Goal: Task Accomplishment & Management: Complete application form

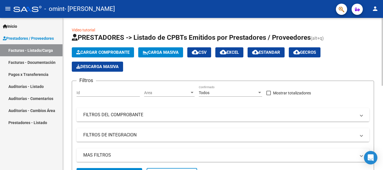
scroll to position [112, 0]
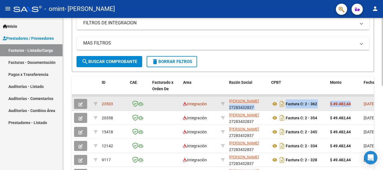
drag, startPoint x: 289, startPoint y: 106, endPoint x: 269, endPoint y: 104, distance: 20.3
type textarea "27283432837 Factura C: 2 - 362 $ 49.482,44"
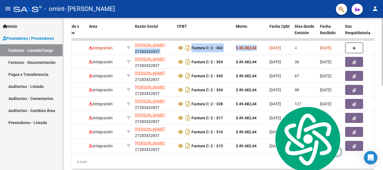
scroll to position [0, 142]
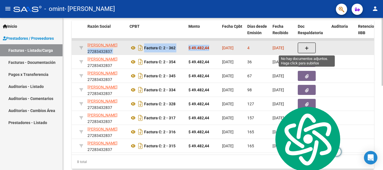
click at [303, 49] on button "button" at bounding box center [307, 48] width 18 height 11
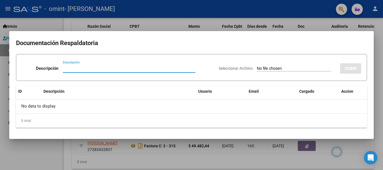
click at [207, 28] on div at bounding box center [191, 85] width 383 height 170
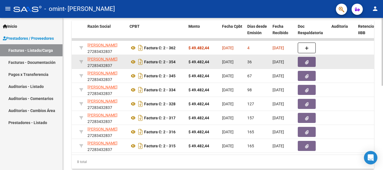
scroll to position [84, 0]
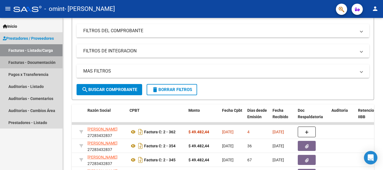
click at [19, 63] on link "Facturas - Documentación" at bounding box center [31, 62] width 63 height 12
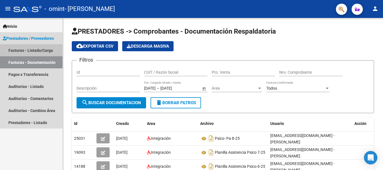
click at [41, 52] on link "Facturas - Listado/Carga" at bounding box center [31, 50] width 63 height 12
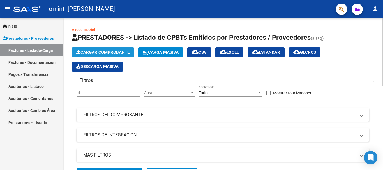
click at [92, 55] on span "Cargar Comprobante" at bounding box center [102, 52] width 53 height 5
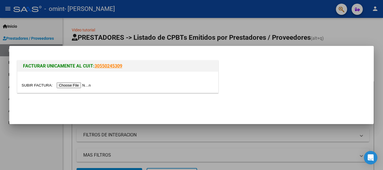
click at [78, 87] on input "file" at bounding box center [57, 86] width 71 height 6
click at [80, 85] on input "file" at bounding box center [57, 86] width 71 height 6
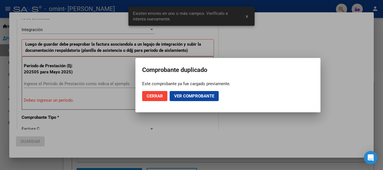
scroll to position [144, 0]
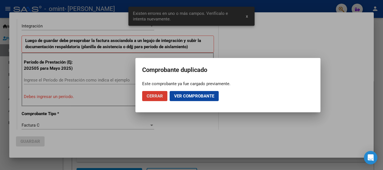
click at [92, 91] on div at bounding box center [191, 85] width 383 height 170
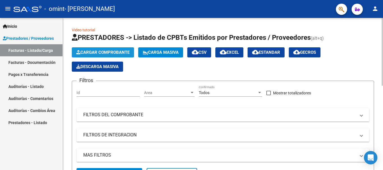
click at [92, 52] on span "Cargar Comprobante" at bounding box center [102, 52] width 53 height 5
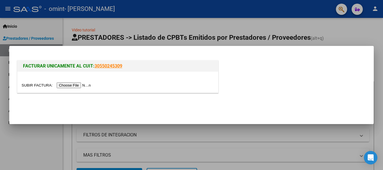
click at [79, 86] on input "file" at bounding box center [57, 86] width 71 height 6
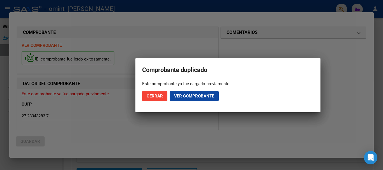
click at [156, 45] on div at bounding box center [191, 85] width 383 height 170
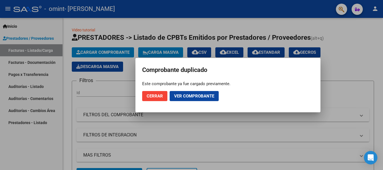
click at [101, 89] on div at bounding box center [191, 85] width 383 height 170
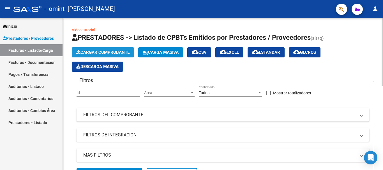
click at [103, 52] on span "Cargar Comprobante" at bounding box center [102, 52] width 53 height 5
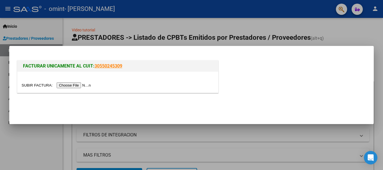
click at [84, 83] on input "file" at bounding box center [57, 86] width 71 height 6
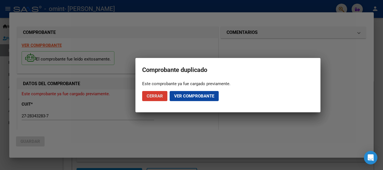
click at [174, 95] on button "Ver comprobante" at bounding box center [194, 96] width 49 height 10
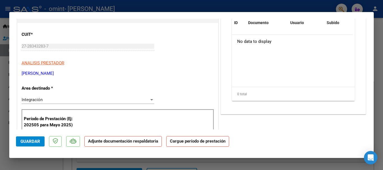
scroll to position [84, 0]
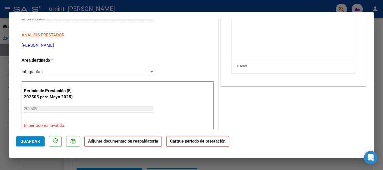
click at [45, 106] on div "202509 Ingrese el Período de Prestación como indica el ejemplo" at bounding box center [89, 109] width 130 height 8
click at [45, 111] on input "202509" at bounding box center [89, 108] width 130 height 5
click at [44, 109] on input "202509" at bounding box center [89, 108] width 130 height 5
click at [38, 109] on input "202509" at bounding box center [89, 108] width 130 height 5
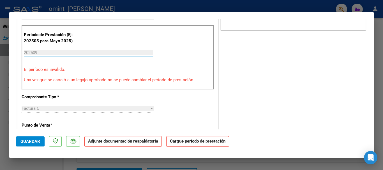
scroll to position [112, 0]
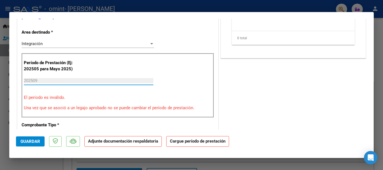
click at [60, 82] on input "202509" at bounding box center [89, 80] width 130 height 5
click at [44, 78] on input "202509" at bounding box center [89, 80] width 130 height 5
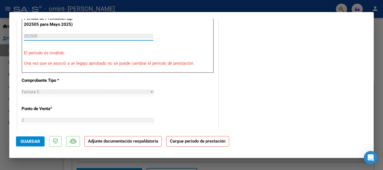
scroll to position [129, 0]
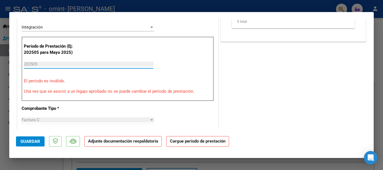
click at [44, 65] on input "202509" at bounding box center [89, 64] width 130 height 5
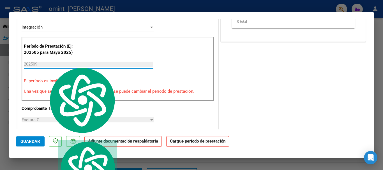
click at [44, 62] on input "202509" at bounding box center [89, 64] width 130 height 5
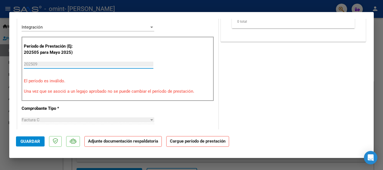
click at [36, 63] on input "202509" at bounding box center [89, 64] width 130 height 5
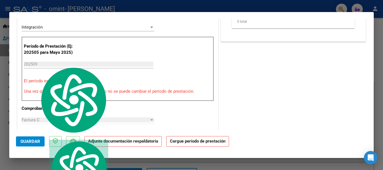
click at [57, 82] on p "El período es inválido." at bounding box center [118, 81] width 188 height 6
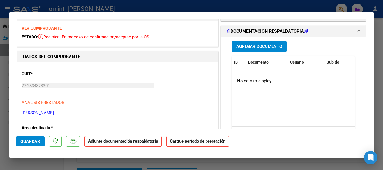
scroll to position [0, 0]
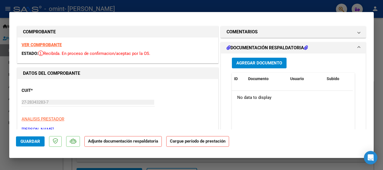
click at [50, 45] on strong "VER COMPROBANTE" at bounding box center [42, 44] width 40 height 5
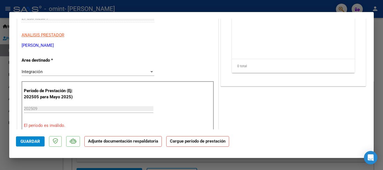
scroll to position [112, 0]
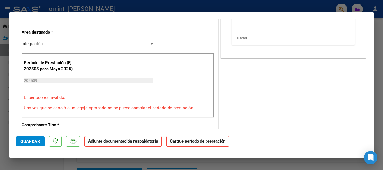
click at [45, 82] on input "202509" at bounding box center [89, 80] width 130 height 5
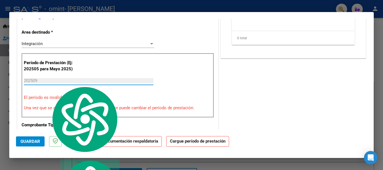
click at [50, 82] on input "202509" at bounding box center [89, 80] width 130 height 5
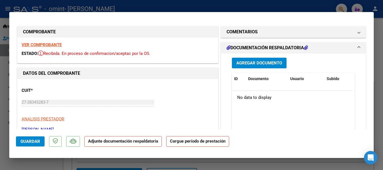
click at [253, 64] on span "Agregar Documento" at bounding box center [260, 63] width 46 height 5
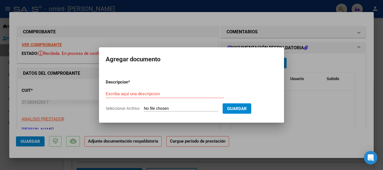
click at [178, 99] on div "Escriba aquí una descripcion" at bounding box center [165, 97] width 118 height 14
click at [178, 92] on input "Escriba aquí una descripcion" at bounding box center [165, 94] width 118 height 5
click at [173, 110] on input "Seleccionar Archivo" at bounding box center [181, 108] width 74 height 5
type input "C:\fakepath\SORIANO 9-25.pdf"
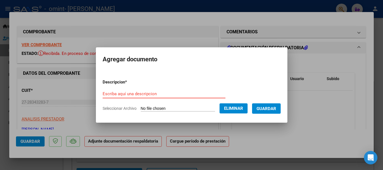
click at [165, 95] on input "Escriba aquí una descripcion" at bounding box center [164, 94] width 123 height 5
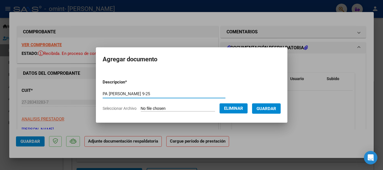
click at [105, 94] on input "PA [PERSON_NAME] 9-25" at bounding box center [164, 94] width 123 height 5
type input "PA PSICOLOGIA [PERSON_NAME] 9-25"
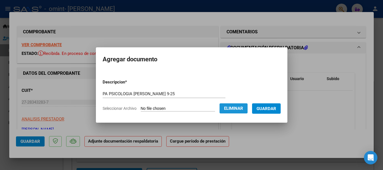
click at [232, 109] on span "Eliminar" at bounding box center [233, 108] width 19 height 5
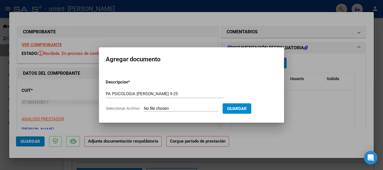
click at [130, 109] on span "Seleccionar Archivo" at bounding box center [123, 108] width 34 height 4
click at [144, 109] on input "Seleccionar Archivo" at bounding box center [181, 108] width 74 height 5
type input "C:\fakepath\SORIANO 9-25.pdf"
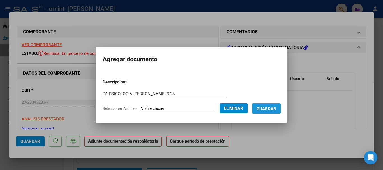
click at [269, 110] on span "Guardar" at bounding box center [267, 108] width 20 height 5
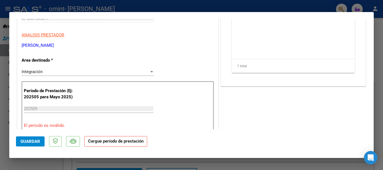
scroll to position [196, 0]
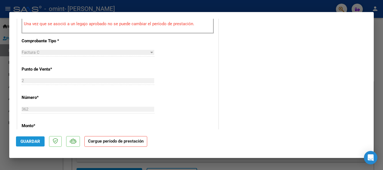
click at [39, 139] on span "Guardar" at bounding box center [30, 141] width 20 height 5
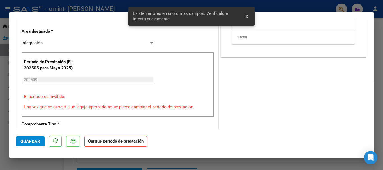
click at [102, 96] on p "El período es inválido." at bounding box center [118, 97] width 188 height 6
click at [95, 86] on div "202509 Ingrese el Período de Prestación como indica el ejemplo" at bounding box center [89, 83] width 130 height 14
click at [246, 16] on span "x" at bounding box center [247, 16] width 2 height 5
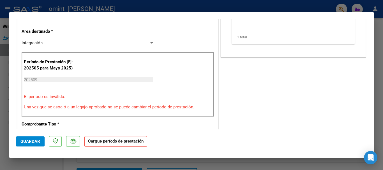
click at [164, 100] on p "El período es inválido." at bounding box center [118, 97] width 188 height 6
click at [38, 83] on div "202509 Ingrese el Período de Prestación como indica el ejemplo" at bounding box center [89, 80] width 130 height 8
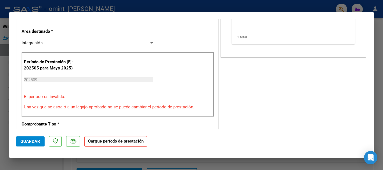
click at [45, 79] on input "202509" at bounding box center [89, 79] width 130 height 5
drag, startPoint x: 45, startPoint y: 79, endPoint x: 44, endPoint y: 81, distance: 3.3
click at [44, 81] on input "202509" at bounding box center [89, 79] width 130 height 5
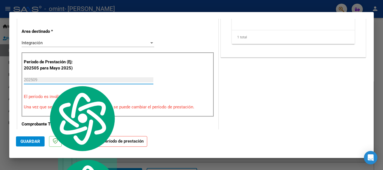
scroll to position [85, 0]
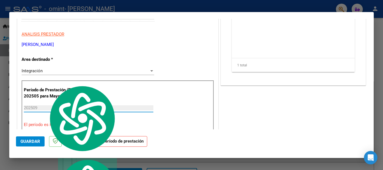
click at [130, 31] on p "ANALISIS PRESTADOR" at bounding box center [118, 34] width 193 height 6
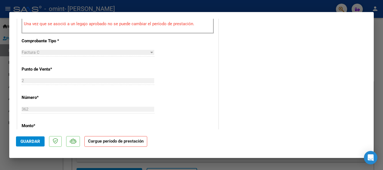
scroll to position [140, 0]
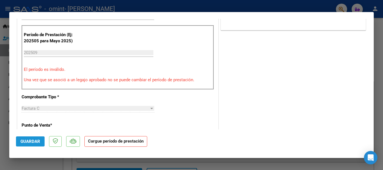
click at [29, 142] on span "Guardar" at bounding box center [30, 141] width 20 height 5
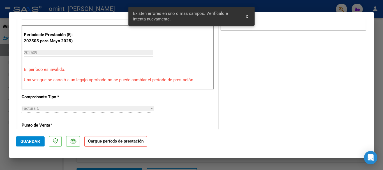
scroll to position [113, 0]
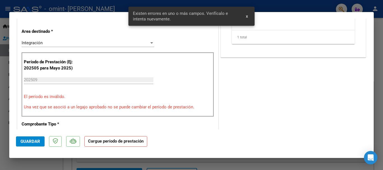
click at [248, 17] on span "x" at bounding box center [247, 16] width 2 height 5
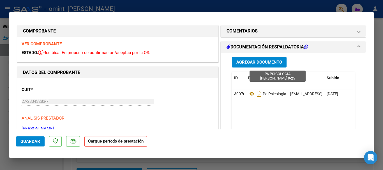
scroll to position [0, 0]
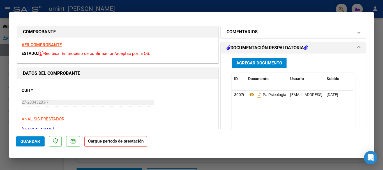
click at [271, 34] on mat-panel-title "COMENTARIOS" at bounding box center [290, 32] width 127 height 7
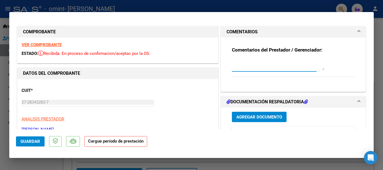
click at [256, 63] on textarea at bounding box center [278, 64] width 93 height 11
click at [124, 88] on div "CUIT * 27-28343283-7 Ingresar CUIT ANALISIS PRESTADOR [PERSON_NAME] ARCA Padrón" at bounding box center [118, 107] width 193 height 49
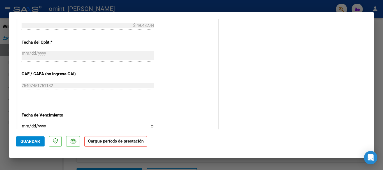
scroll to position [337, 0]
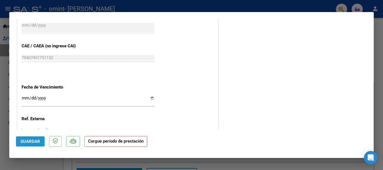
click at [35, 139] on span "Guardar" at bounding box center [30, 141] width 20 height 5
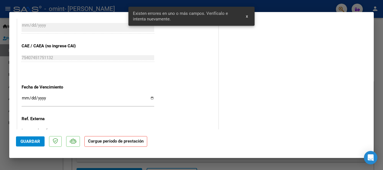
scroll to position [113, 0]
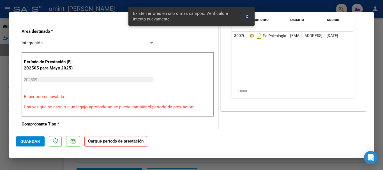
click at [247, 17] on span "x" at bounding box center [247, 16] width 2 height 5
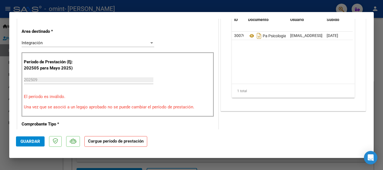
click at [242, 3] on div at bounding box center [191, 85] width 383 height 170
type input "$ 0,00"
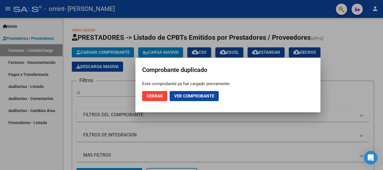
click at [157, 97] on span "Cerrar" at bounding box center [155, 96] width 16 height 5
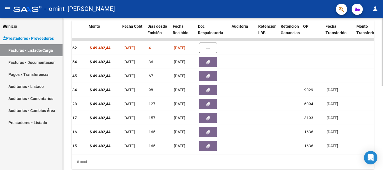
scroll to position [0, 245]
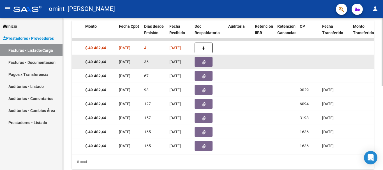
click at [200, 61] on button "button" at bounding box center [204, 62] width 18 height 10
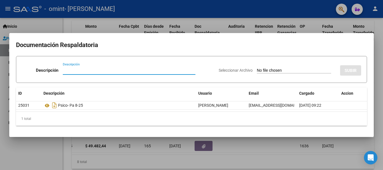
click at [180, 33] on mat-dialog-container "Documentación Respaldatoria Descripción Descripción Seleccionar Archivo SUBIR I…" at bounding box center [191, 85] width 365 height 104
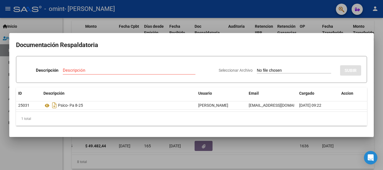
click at [180, 31] on div at bounding box center [191, 85] width 383 height 170
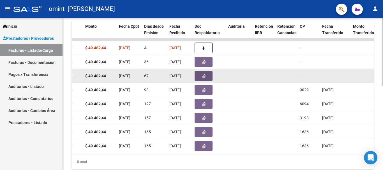
click at [203, 75] on icon "button" at bounding box center [204, 76] width 4 height 4
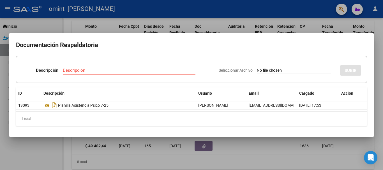
click at [321, 25] on div at bounding box center [191, 85] width 383 height 170
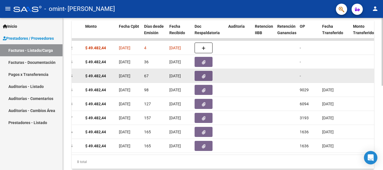
click at [203, 77] on icon "button" at bounding box center [204, 76] width 4 height 4
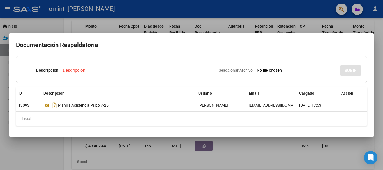
click at [212, 29] on div at bounding box center [191, 85] width 383 height 170
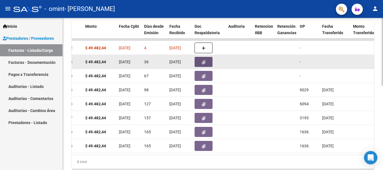
click at [205, 63] on icon "button" at bounding box center [204, 62] width 4 height 4
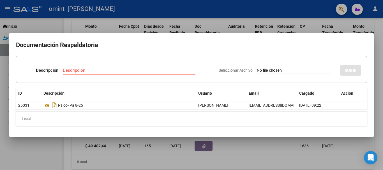
click at [207, 17] on div at bounding box center [191, 85] width 383 height 170
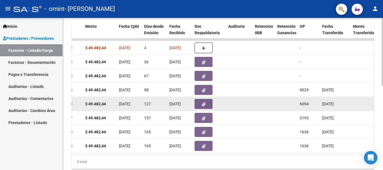
click at [200, 103] on button "button" at bounding box center [204, 104] width 18 height 10
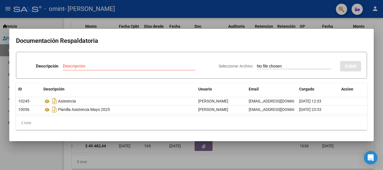
click at [246, 45] on h2 "Documentación Respaldatoria" at bounding box center [191, 41] width 351 height 11
click at [250, 24] on div at bounding box center [191, 85] width 383 height 170
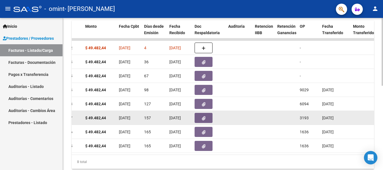
click at [197, 122] on button "button" at bounding box center [204, 118] width 18 height 10
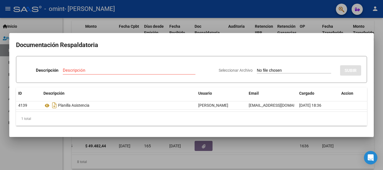
click at [198, 16] on div at bounding box center [191, 85] width 383 height 170
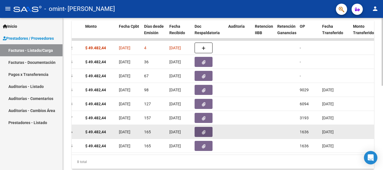
click at [198, 134] on button "button" at bounding box center [204, 132] width 18 height 10
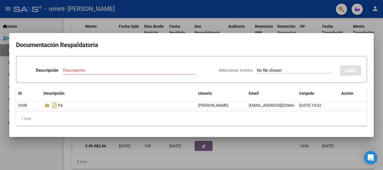
click at [207, 29] on div at bounding box center [191, 85] width 383 height 170
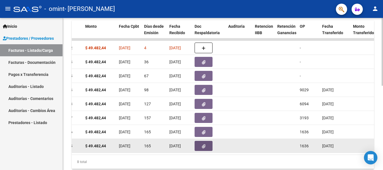
click at [200, 147] on button "button" at bounding box center [204, 146] width 18 height 10
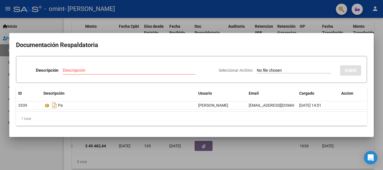
click at [220, 15] on div at bounding box center [191, 85] width 383 height 170
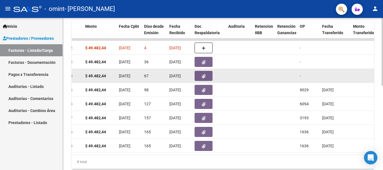
scroll to position [0, 0]
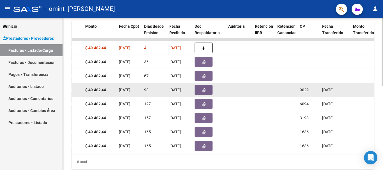
drag, startPoint x: 133, startPoint y: 79, endPoint x: 168, endPoint y: 85, distance: 36.2
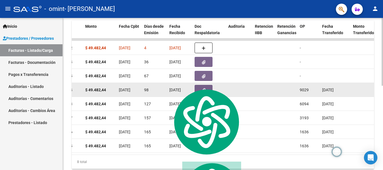
click at [168, 85] on datatable-body-cell "[DATE]" at bounding box center [179, 90] width 25 height 14
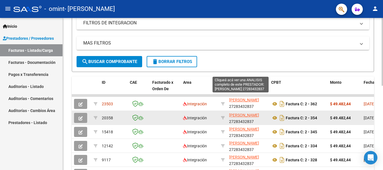
scroll to position [140, 0]
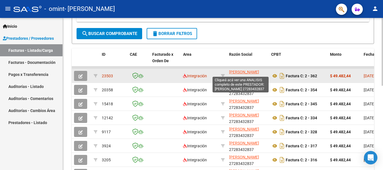
click at [230, 73] on span "[PERSON_NAME]" at bounding box center [244, 72] width 30 height 4
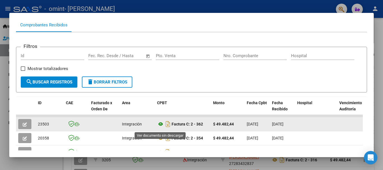
scroll to position [112, 0]
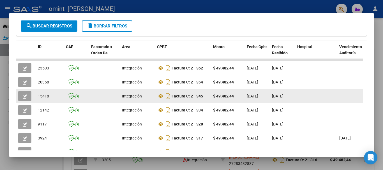
drag, startPoint x: 279, startPoint y: 93, endPoint x: 213, endPoint y: 94, distance: 66.3
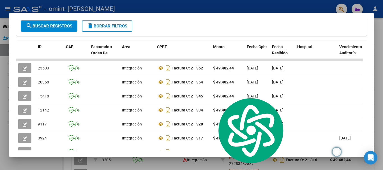
click at [205, 39] on div "Filtros Id Fecha inicio – Fecha fin Fec. Rec. Desde / Hasta Pto. Venta Nro. Com…" at bounding box center [191, 85] width 351 height 218
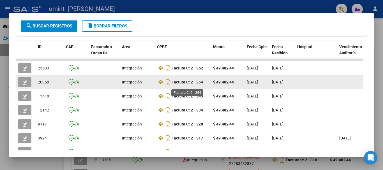
drag, startPoint x: 194, startPoint y: 82, endPoint x: 206, endPoint y: 84, distance: 12.2
click at [206, 84] on div "Factura C: 2 - 354" at bounding box center [183, 82] width 52 height 9
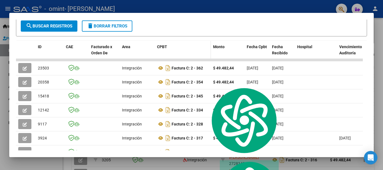
click at [200, 55] on datatable-header-cell "CPBT" at bounding box center [183, 53] width 56 height 25
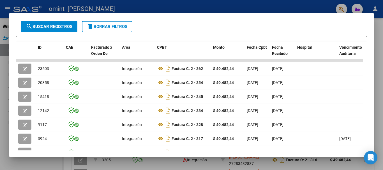
scroll to position [116, 0]
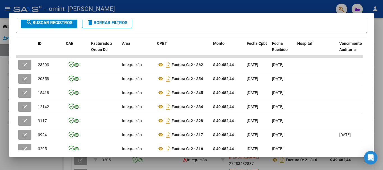
click at [237, 29] on form "Filtros Id Fecha inicio – Fecha fin Fec. Rec. Desde / Hasta Pto. Venta Nro. Com…" at bounding box center [191, 10] width 351 height 46
